Goal: Information Seeking & Learning: Learn about a topic

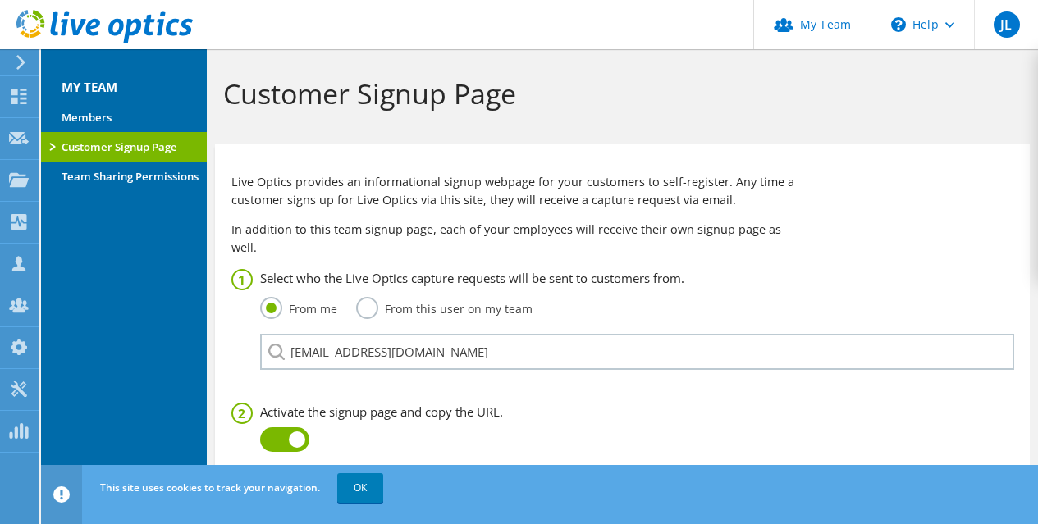
scroll to position [208, 0]
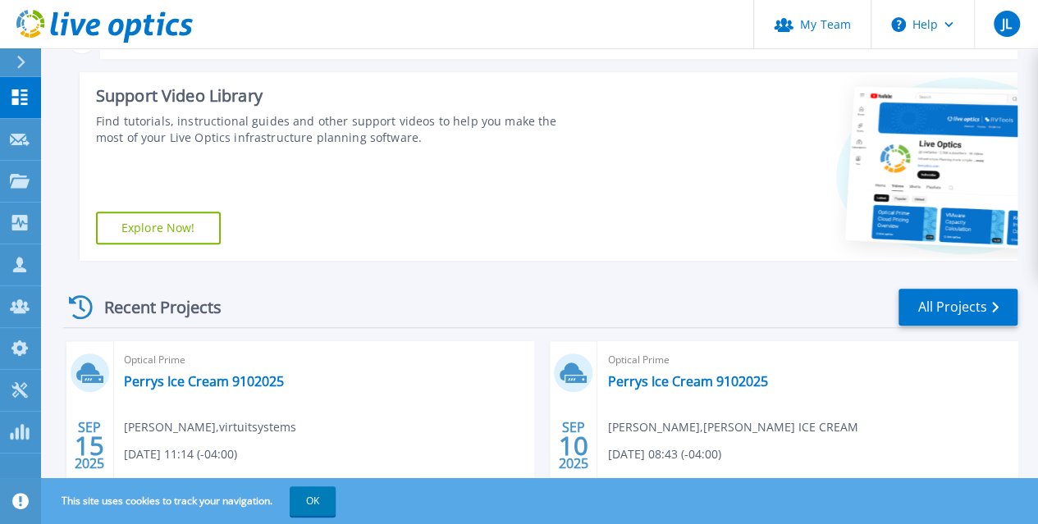
scroll to position [328, 0]
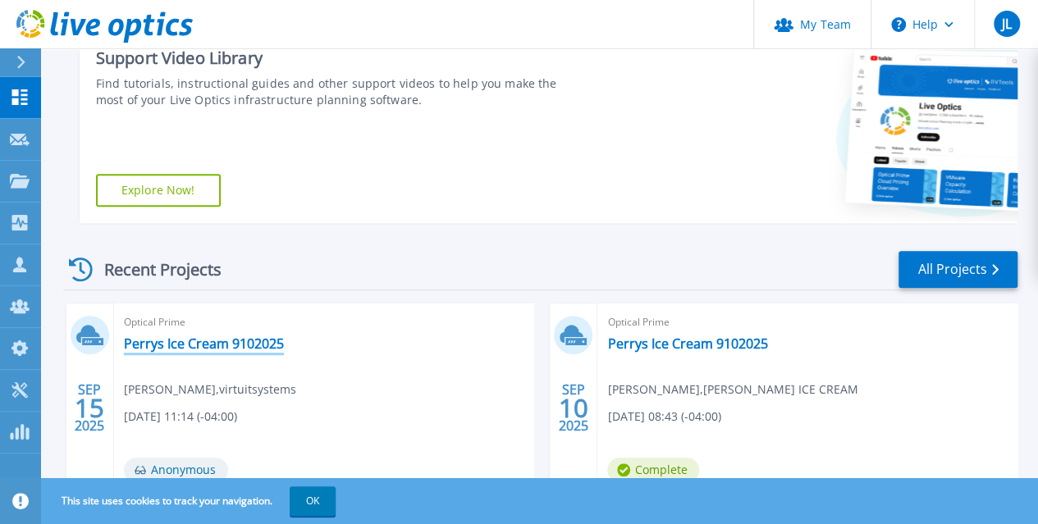
click at [205, 342] on link "Perrys Ice Cream 9102025" at bounding box center [204, 344] width 160 height 16
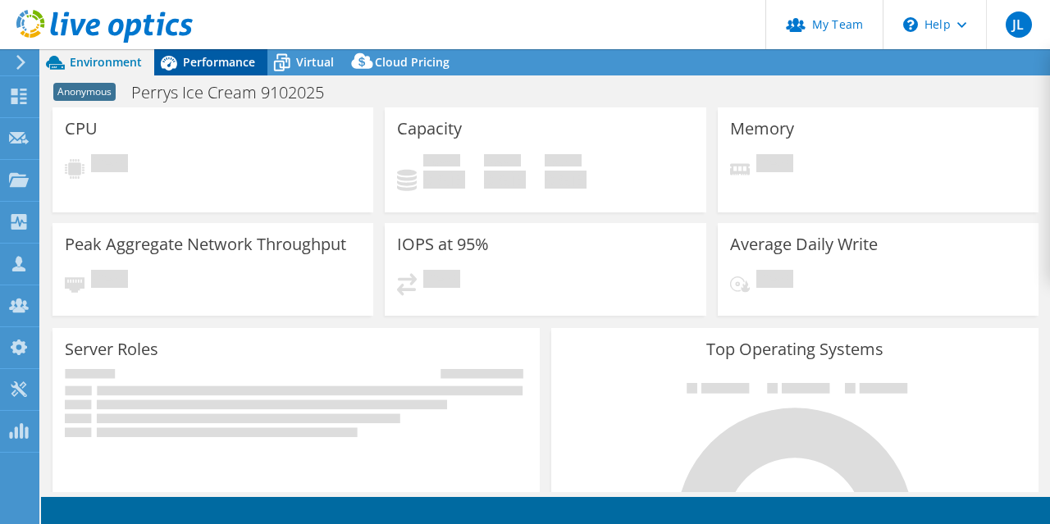
select select "USD"
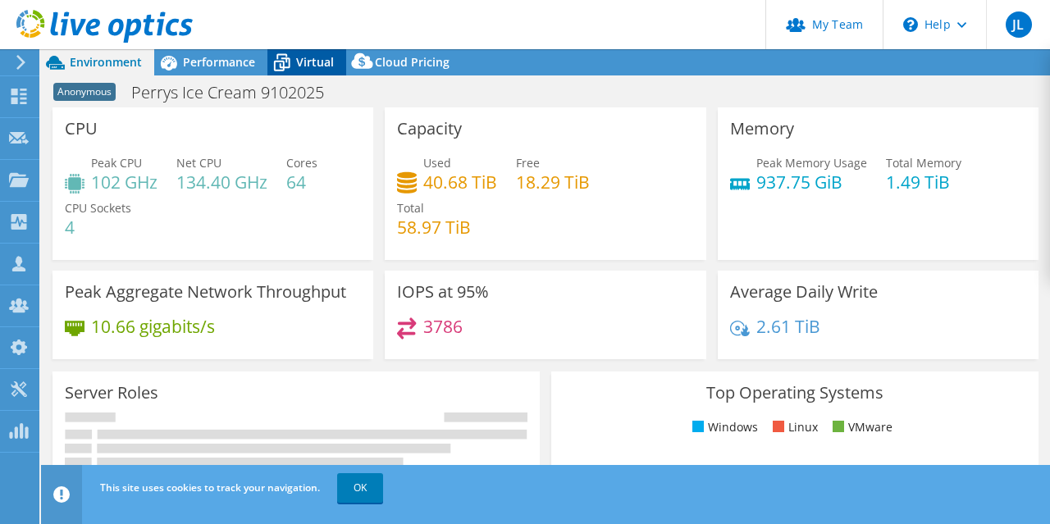
click at [304, 60] on span "Virtual" at bounding box center [315, 62] width 38 height 16
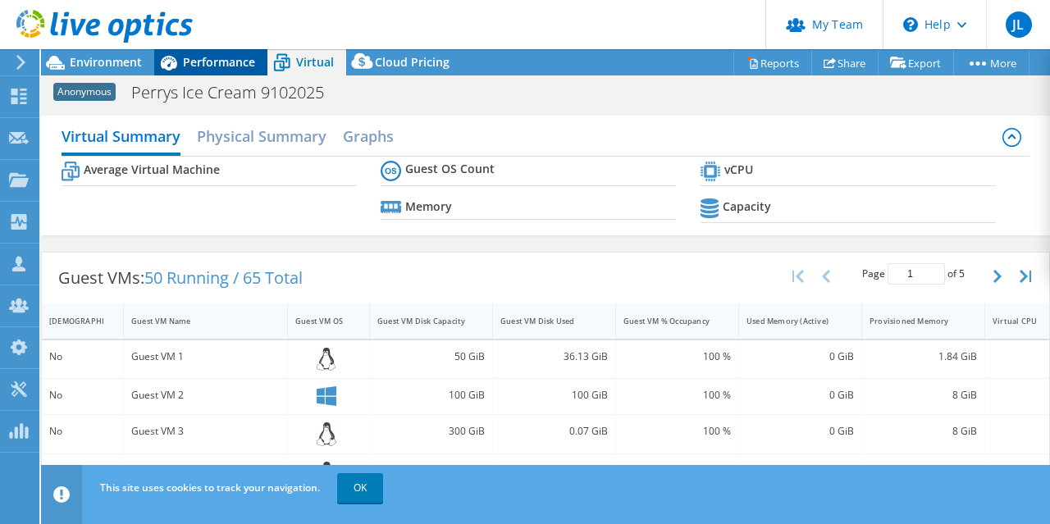
click at [231, 66] on span "Performance" at bounding box center [219, 62] width 72 height 16
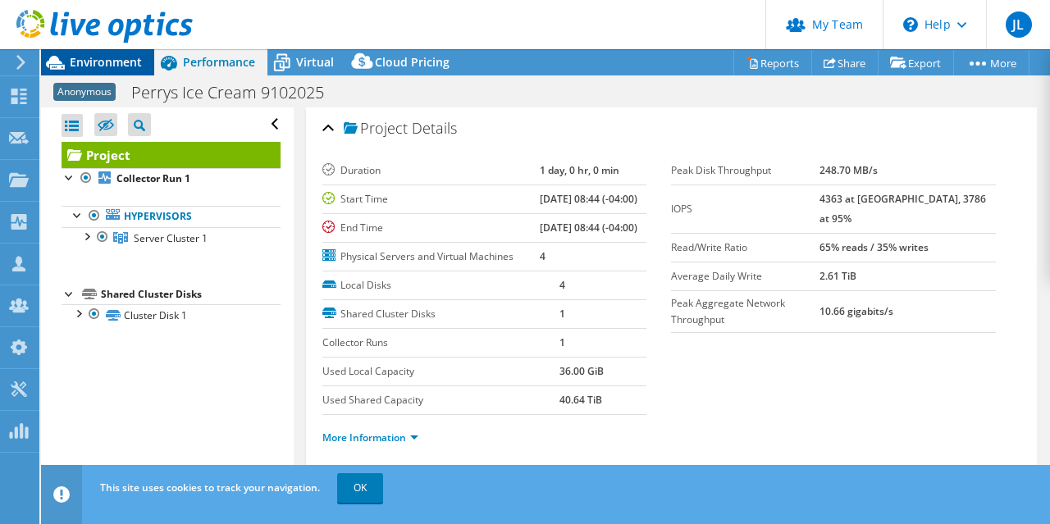
click at [128, 66] on span "Environment" at bounding box center [106, 62] width 72 height 16
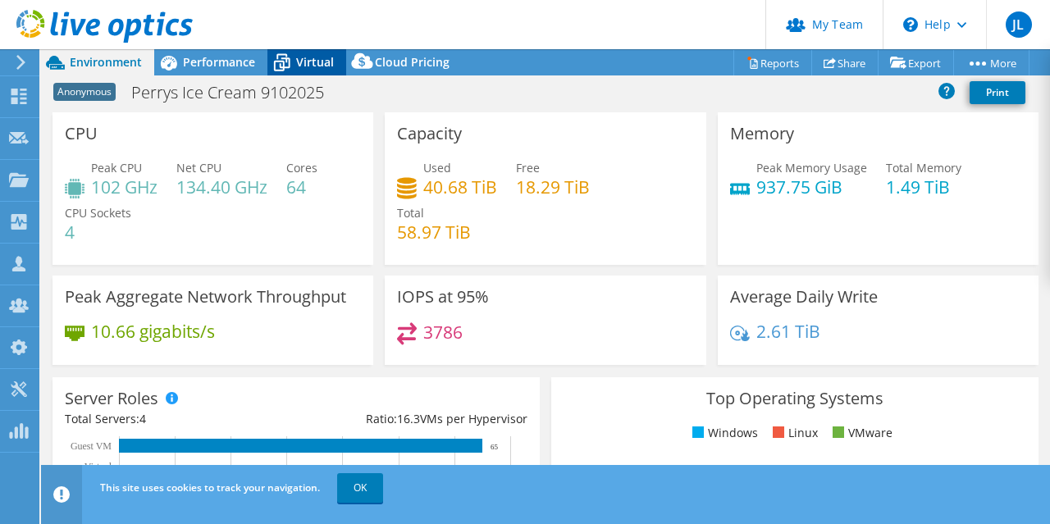
click at [299, 55] on span "Virtual" at bounding box center [315, 62] width 38 height 16
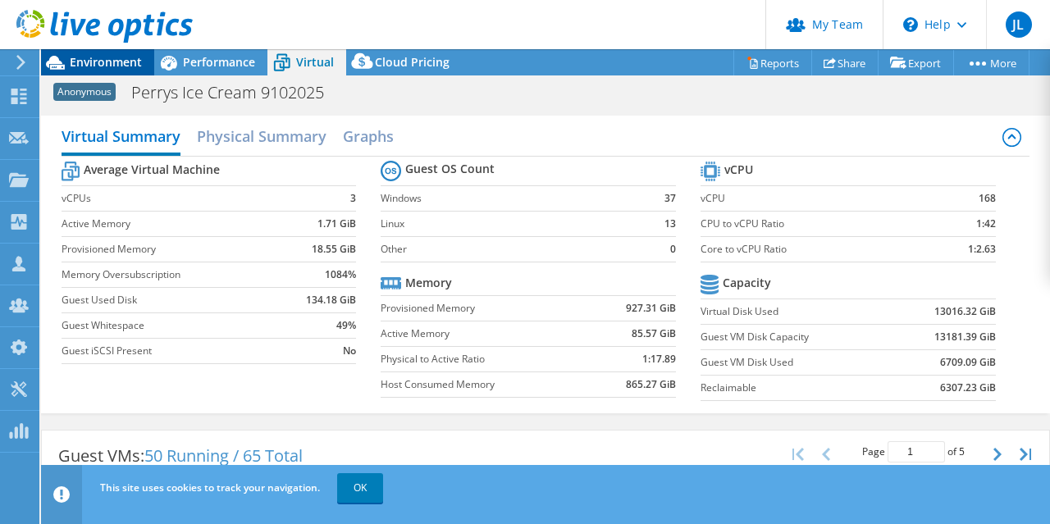
click at [107, 64] on span "Environment" at bounding box center [106, 62] width 72 height 16
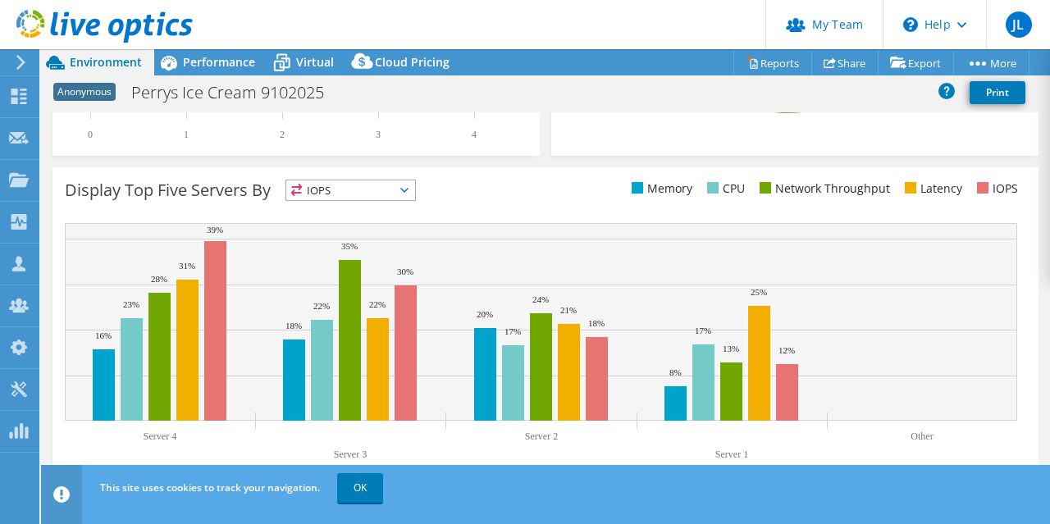
scroll to position [122, 0]
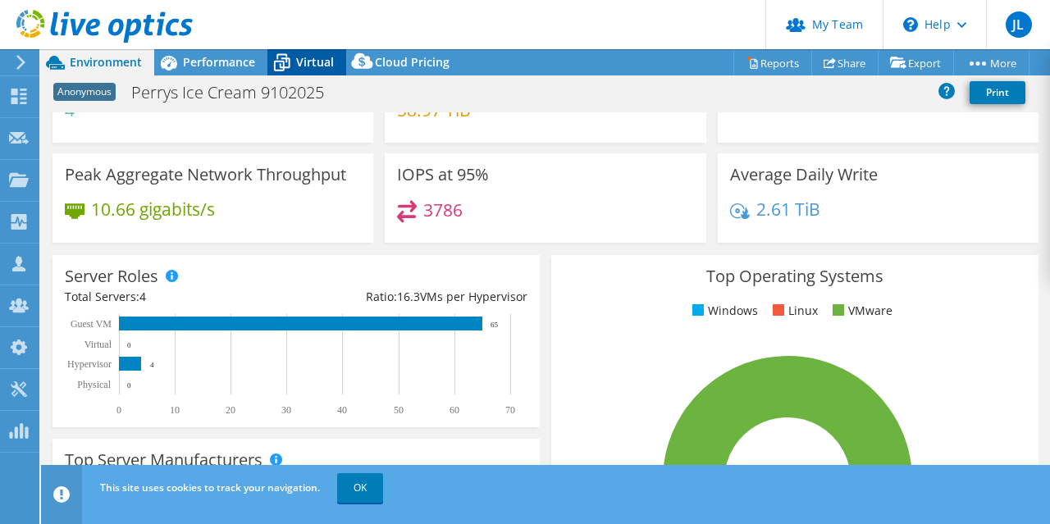
click at [284, 54] on icon at bounding box center [281, 57] width 11 height 6
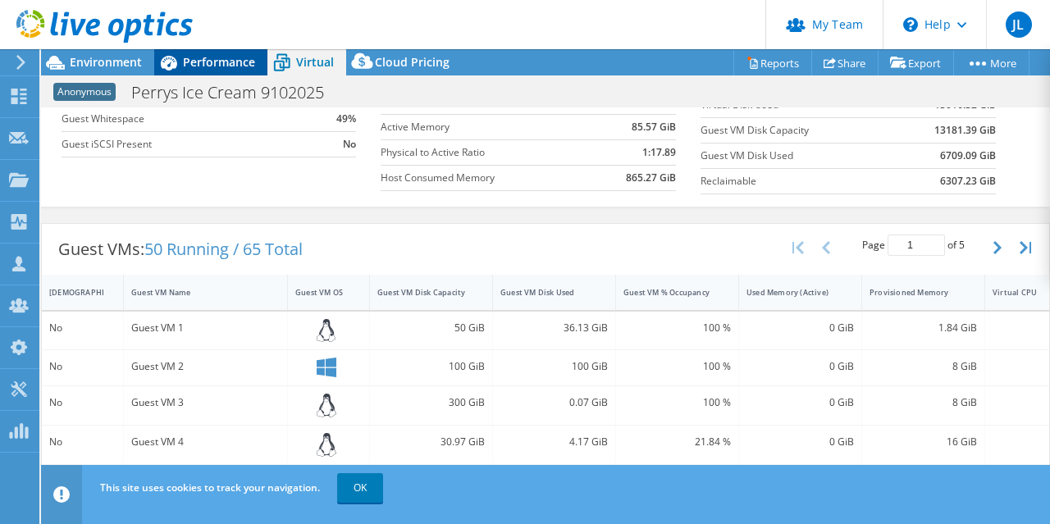
scroll to position [40, 0]
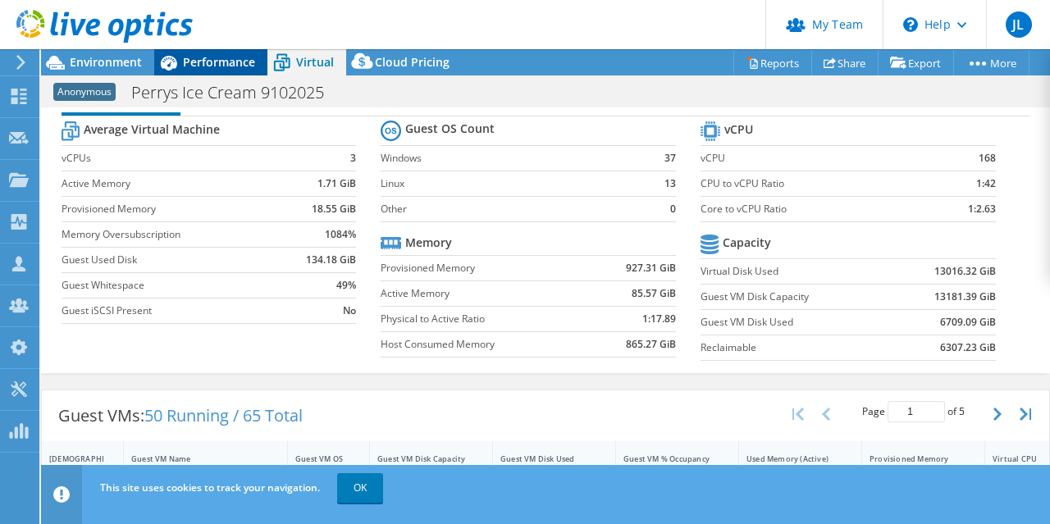
click at [211, 58] on span "Performance" at bounding box center [219, 62] width 72 height 16
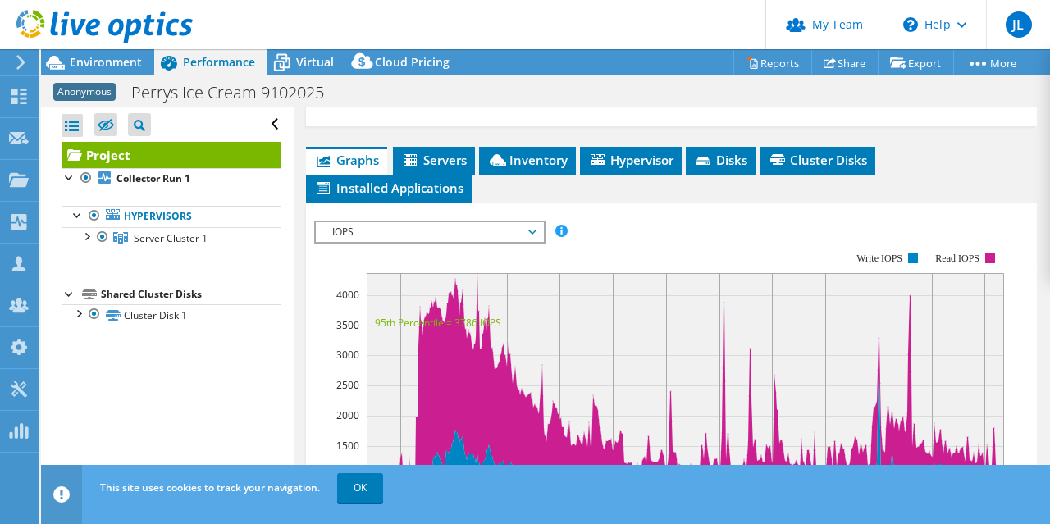
scroll to position [410, 0]
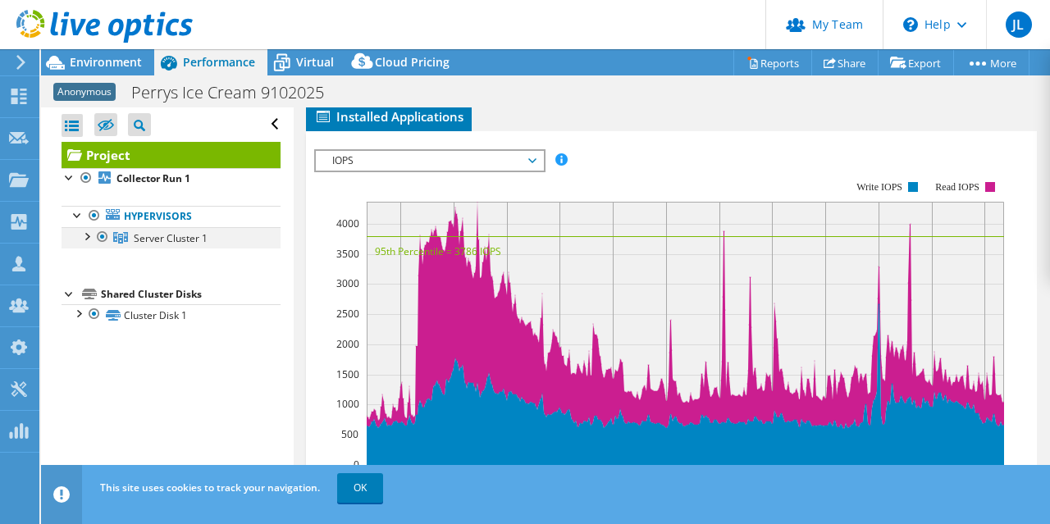
click at [89, 231] on div at bounding box center [86, 235] width 16 height 16
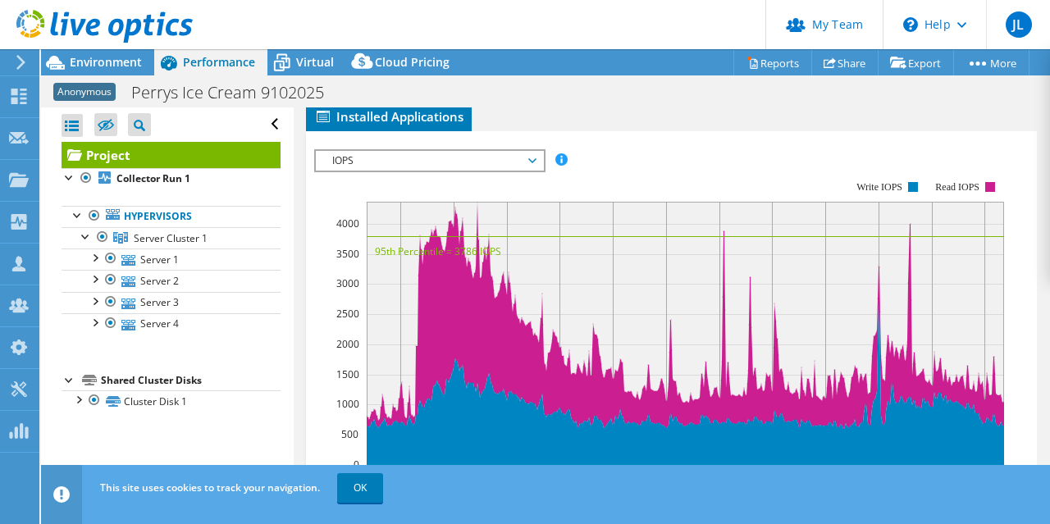
click at [466, 171] on span "IOPS" at bounding box center [429, 161] width 211 height 20
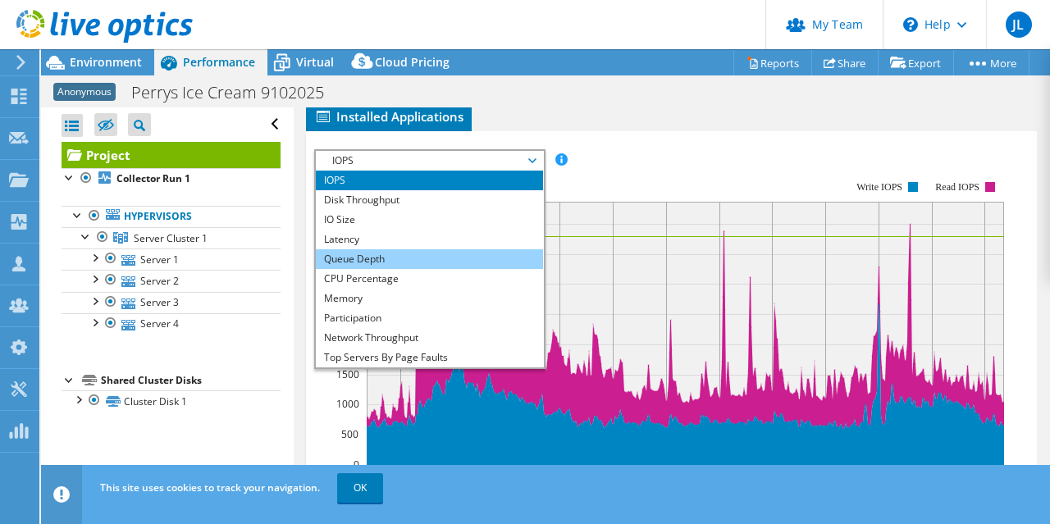
click at [449, 269] on li "Queue Depth" at bounding box center [429, 259] width 227 height 20
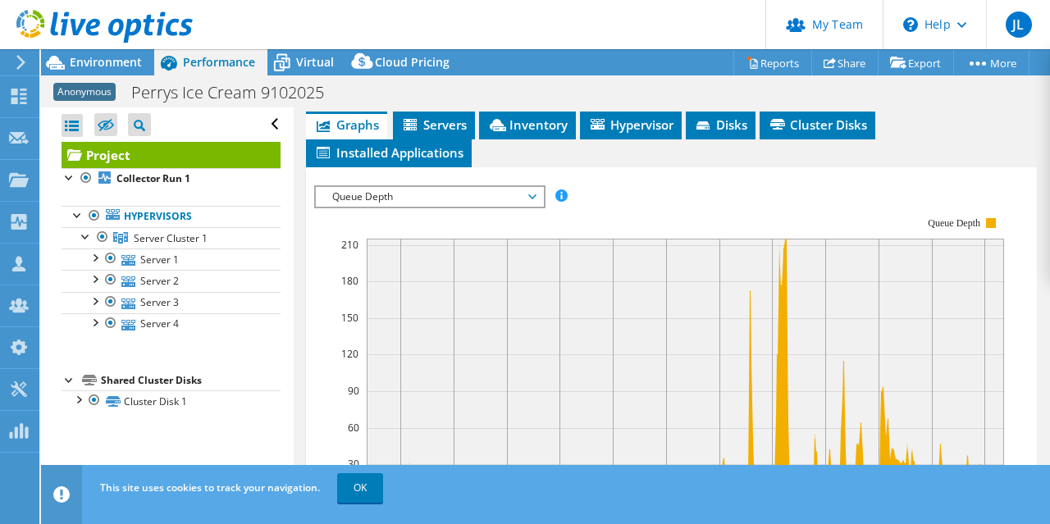
scroll to position [328, 0]
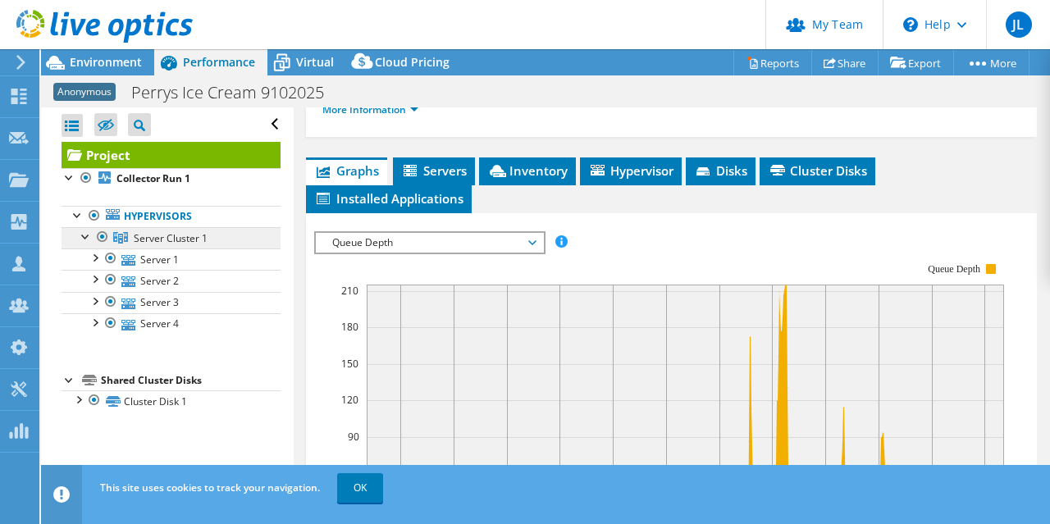
click at [184, 231] on span "Server Cluster 1" at bounding box center [171, 238] width 74 height 14
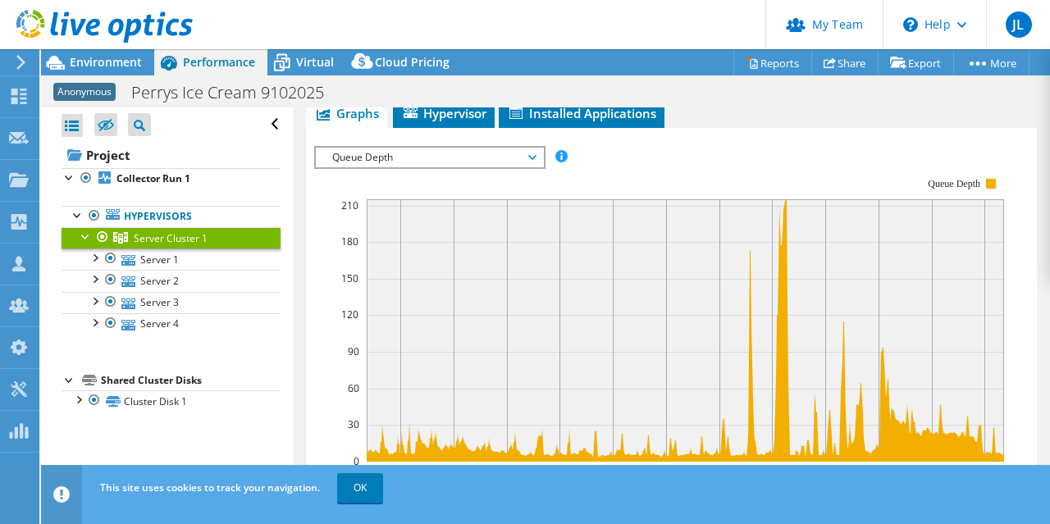
click at [362, 150] on span "Queue Depth" at bounding box center [429, 158] width 211 height 20
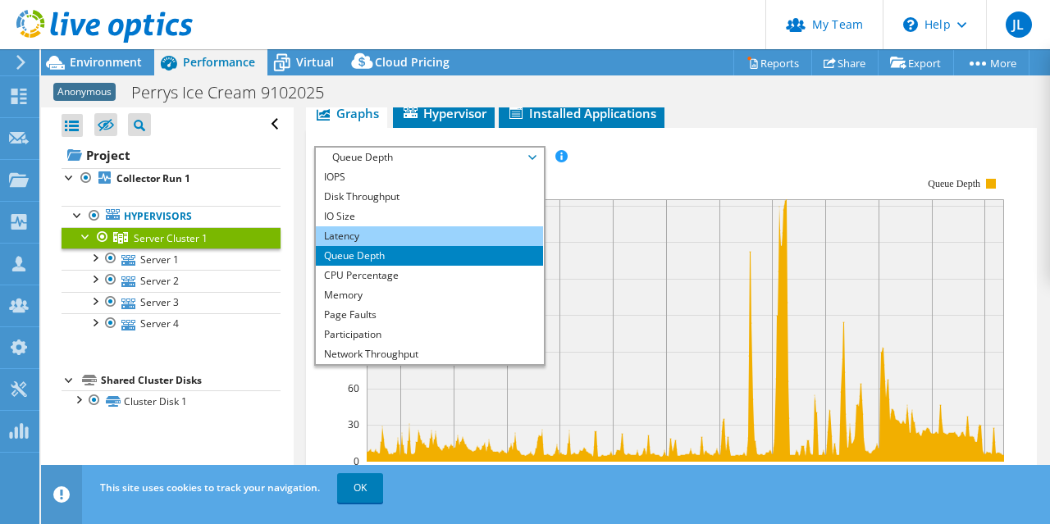
click at [415, 229] on li "Latency" at bounding box center [429, 236] width 227 height 20
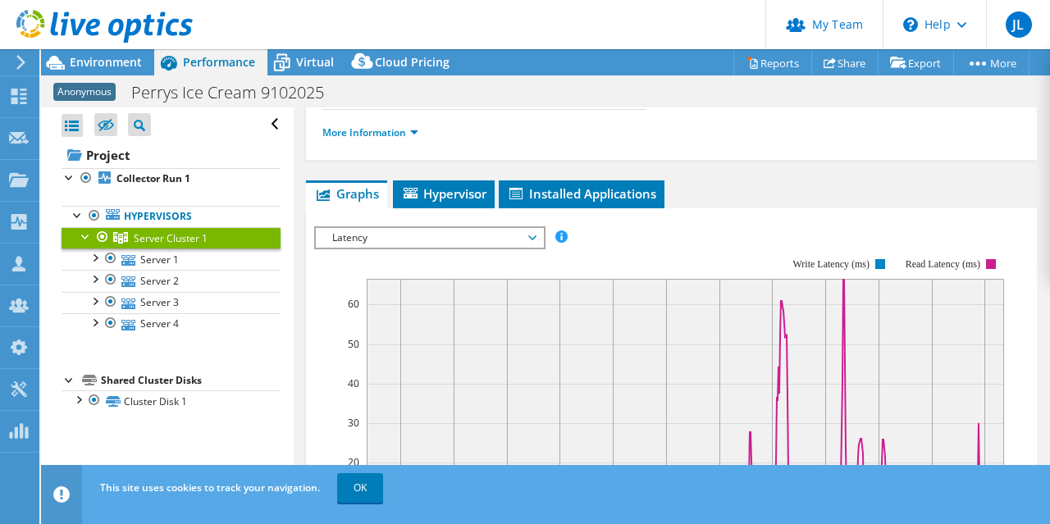
scroll to position [246, 0]
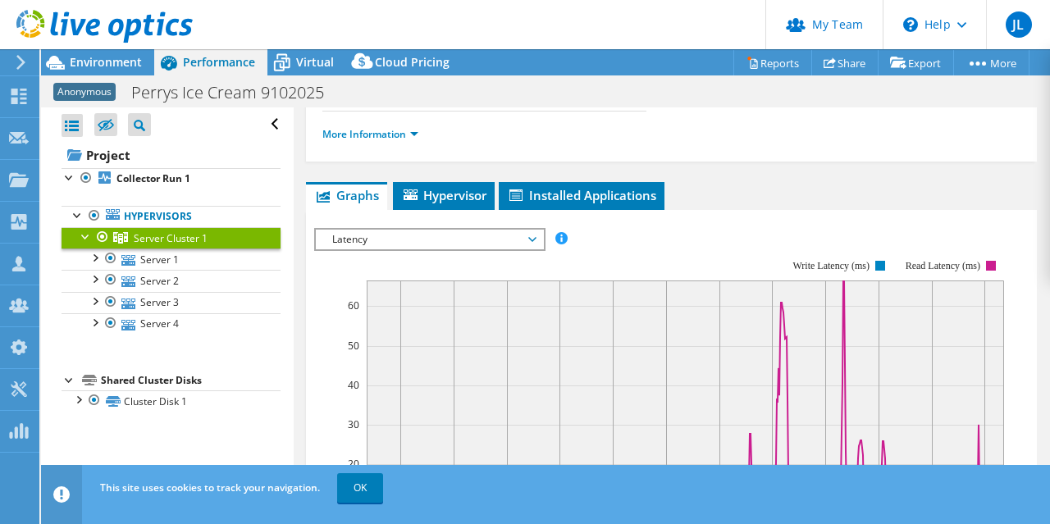
click at [468, 230] on span "Latency" at bounding box center [429, 240] width 211 height 20
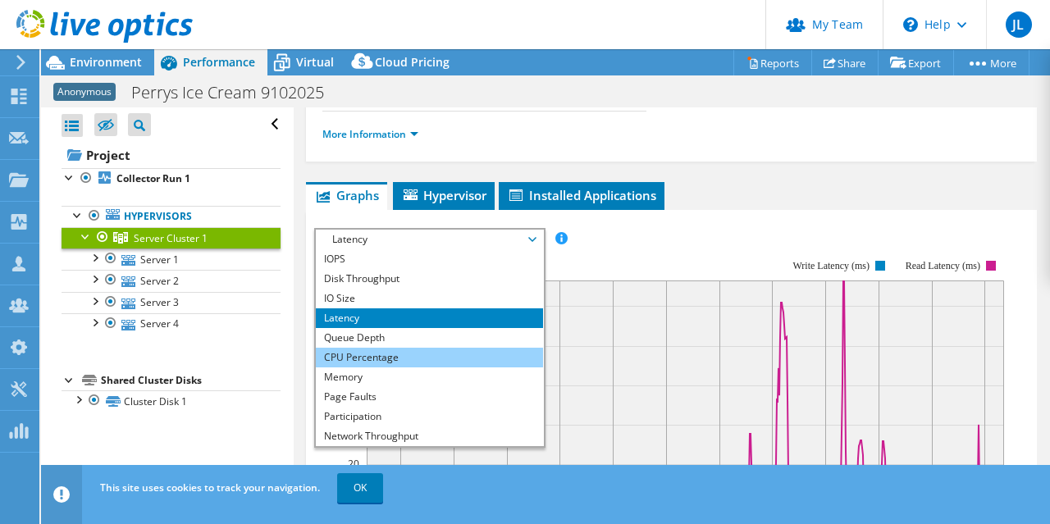
click at [430, 348] on li "CPU Percentage" at bounding box center [429, 358] width 227 height 20
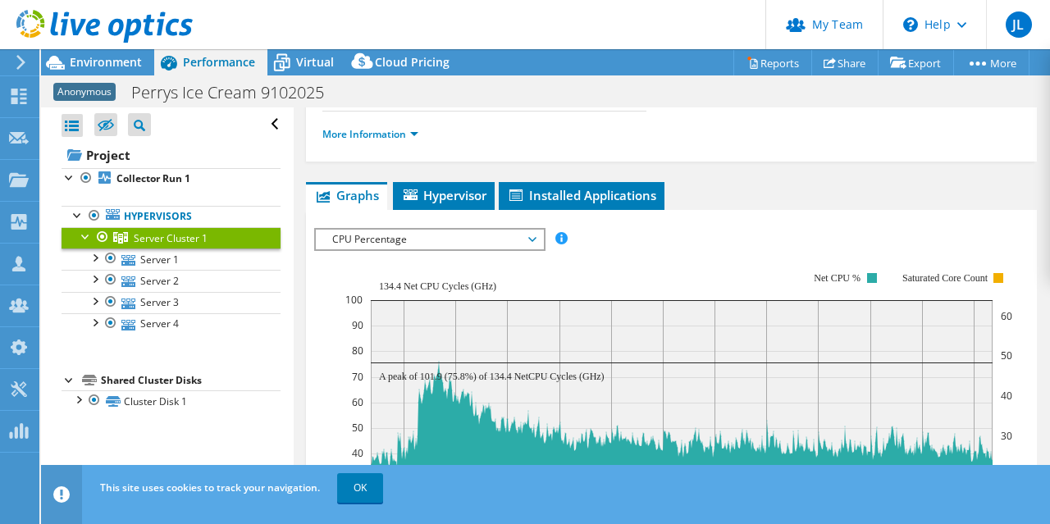
click at [500, 232] on span "CPU Percentage" at bounding box center [429, 240] width 211 height 20
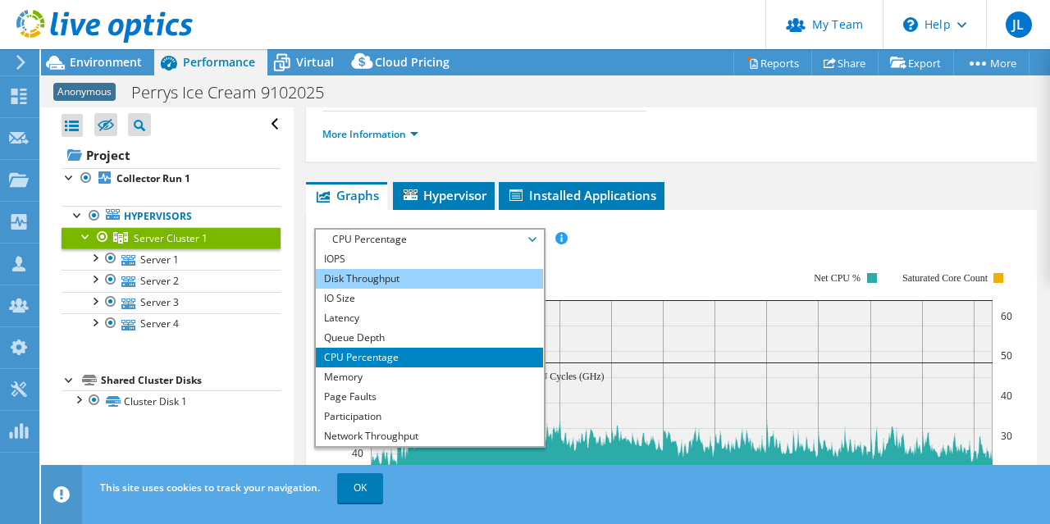
click at [458, 270] on li "Disk Throughput" at bounding box center [429, 279] width 227 height 20
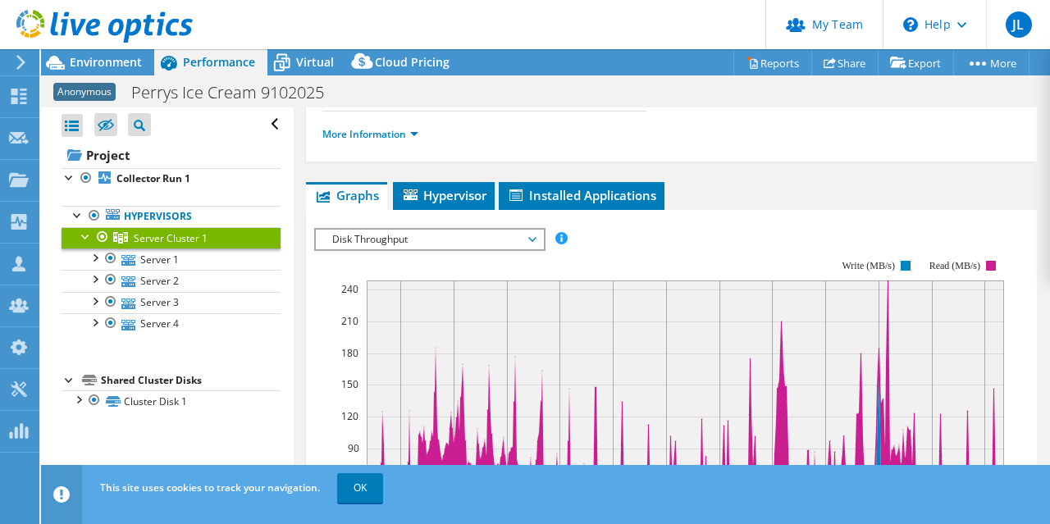
click at [485, 241] on span "Disk Throughput" at bounding box center [429, 240] width 211 height 20
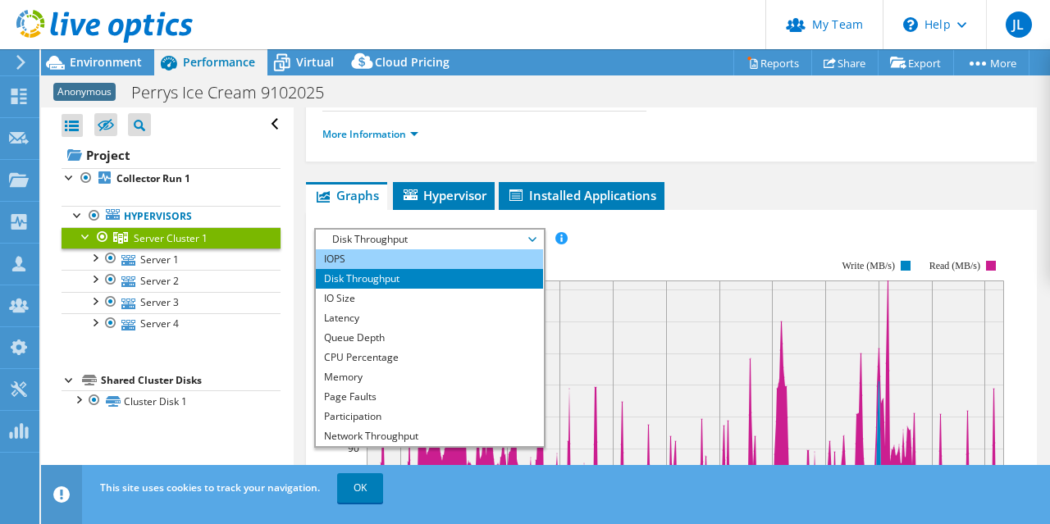
click at [376, 258] on li "IOPS" at bounding box center [429, 259] width 227 height 20
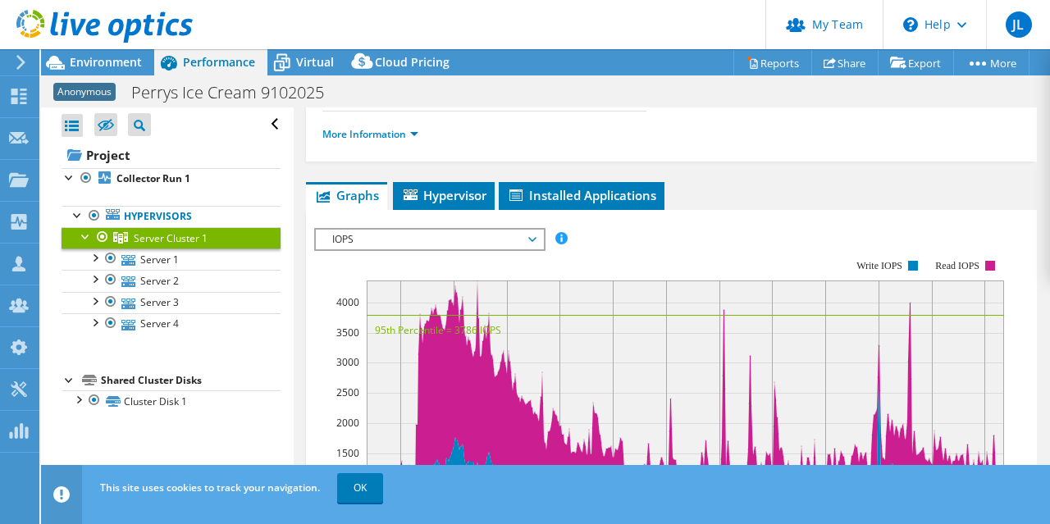
click at [468, 239] on span "IOPS" at bounding box center [429, 240] width 211 height 20
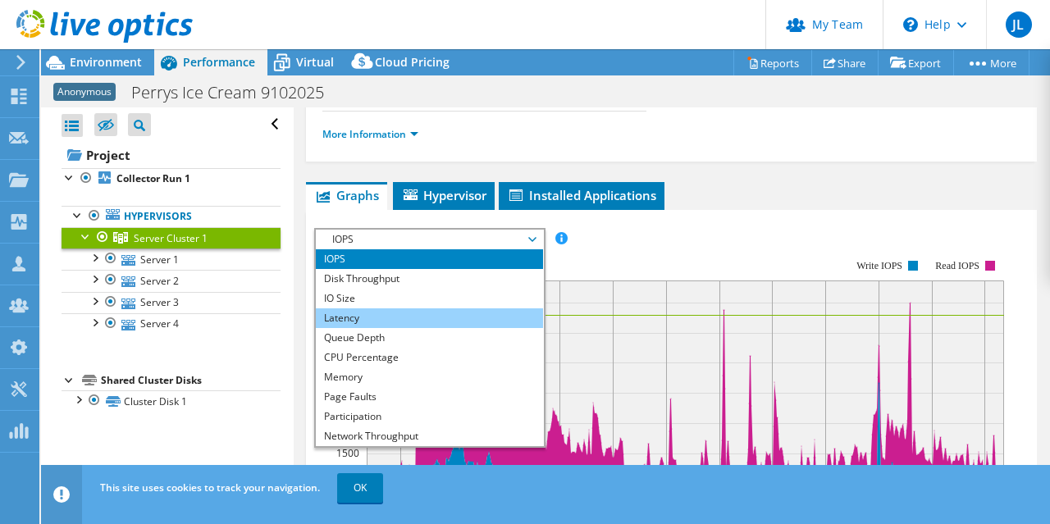
click at [445, 322] on li "Latency" at bounding box center [429, 318] width 227 height 20
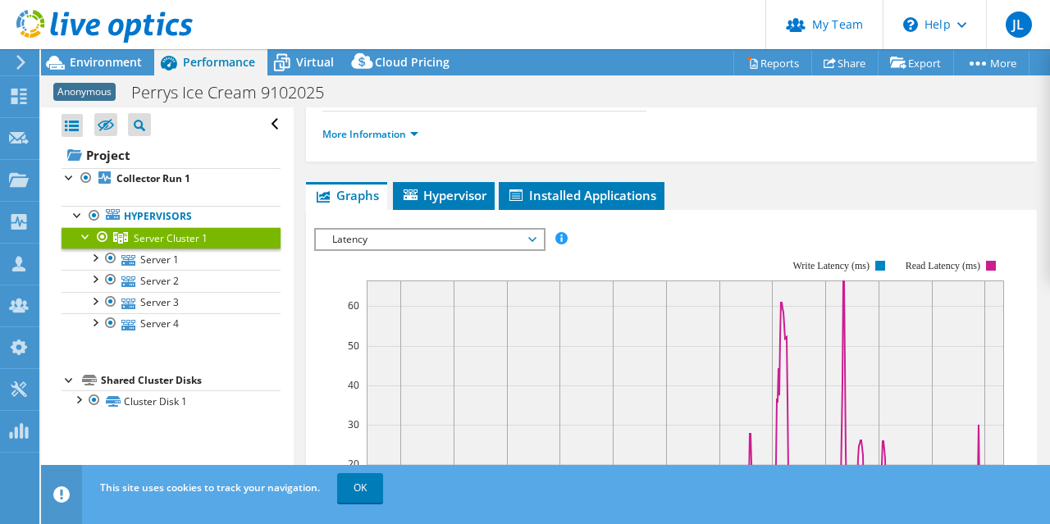
scroll to position [410, 0]
